Goal: Task Accomplishment & Management: Manage account settings

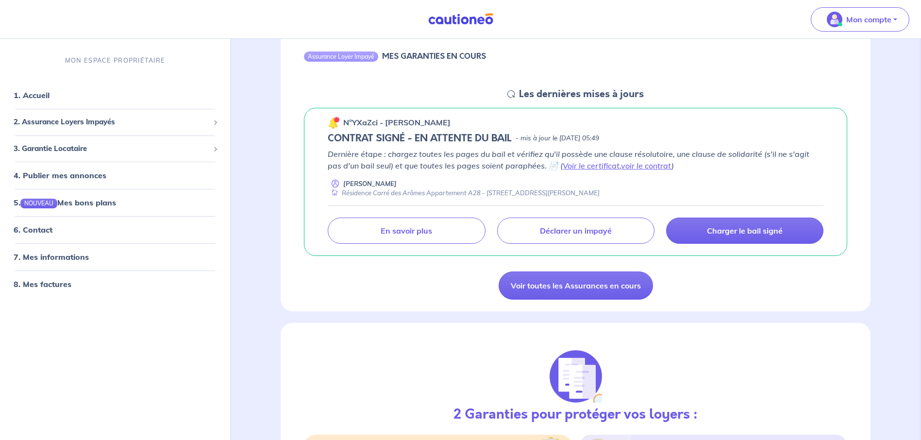
scroll to position [97, 0]
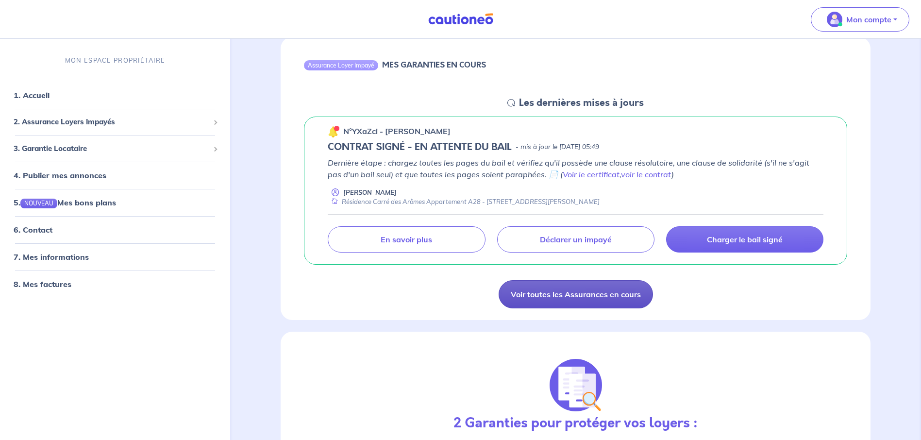
click at [560, 294] on link "Voir toutes les Assurances en cours" at bounding box center [576, 294] width 154 height 28
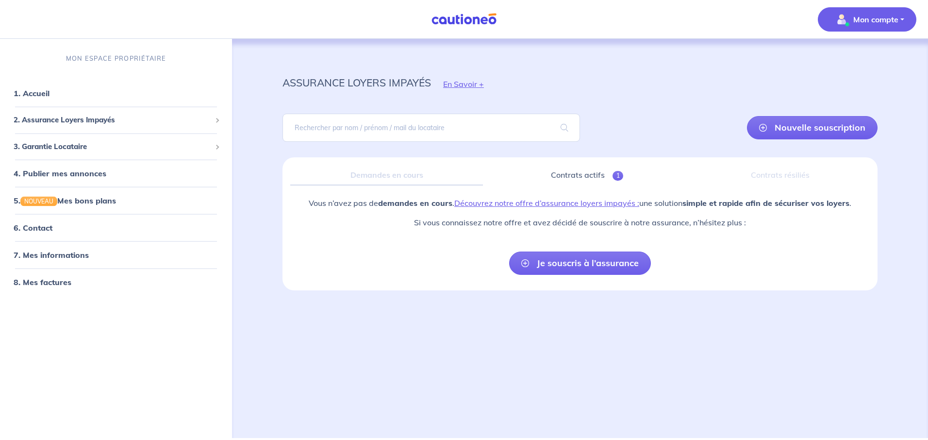
click at [891, 14] on p "Mon compte" at bounding box center [875, 20] width 45 height 12
click at [856, 60] on link "Mes informations" at bounding box center [857, 60] width 78 height 16
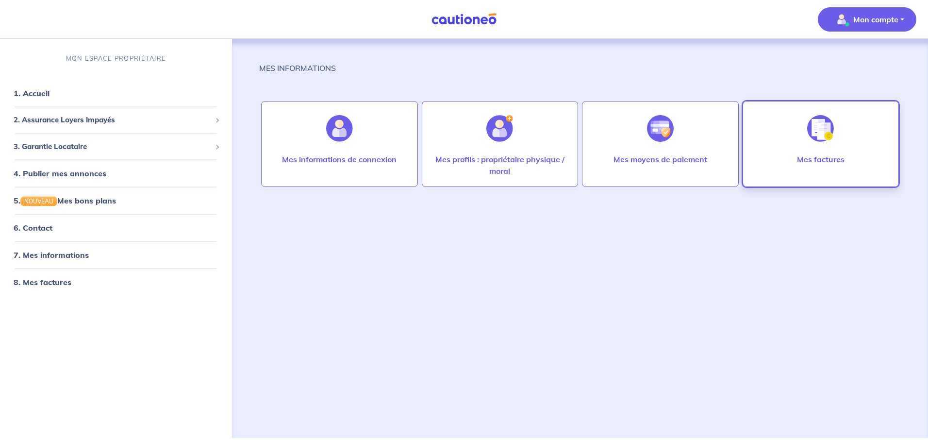
click at [816, 159] on p "Mes factures" at bounding box center [821, 159] width 48 height 12
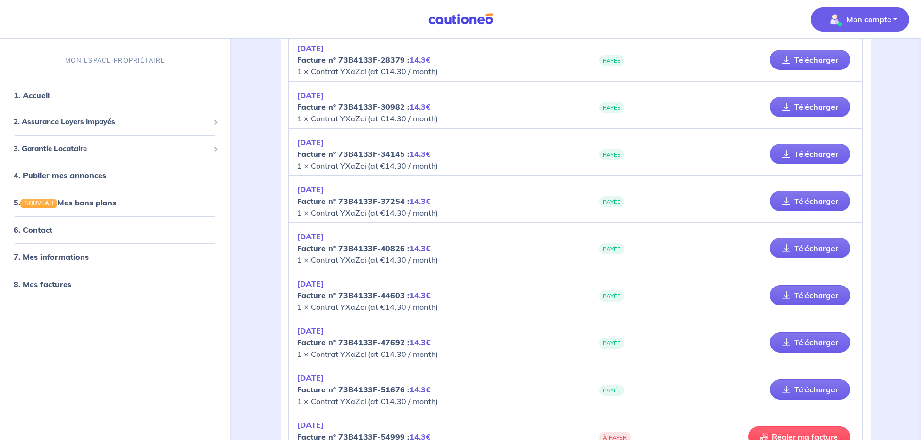
scroll to position [825, 0]
